Goal: Check status: Check status

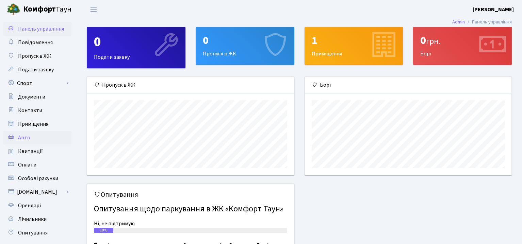
scroll to position [98, 206]
click at [29, 149] on span "Квитанції" at bounding box center [30, 151] width 25 height 7
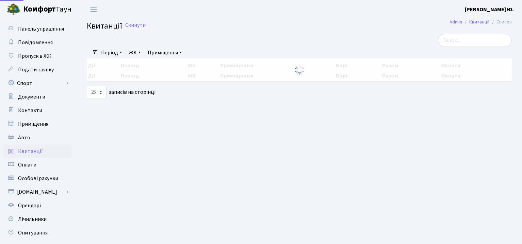
select select "25"
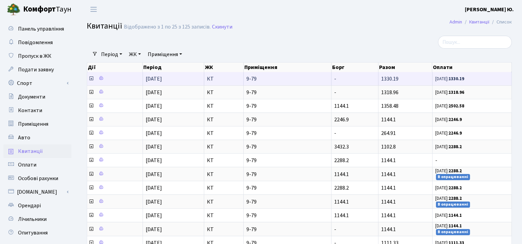
click at [90, 79] on icon at bounding box center [90, 78] width 5 height 5
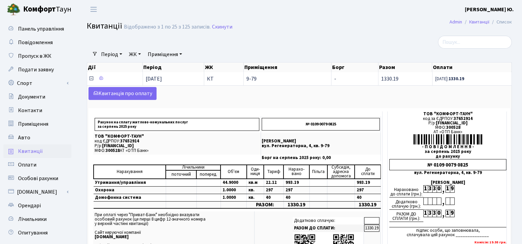
click at [92, 78] on icon at bounding box center [90, 78] width 5 height 5
